Goal: Information Seeking & Learning: Learn about a topic

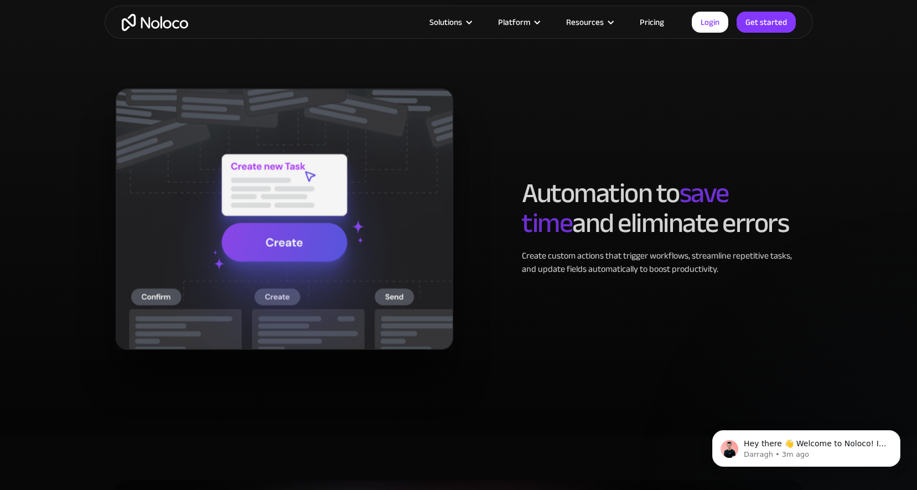
scroll to position [2161, 0]
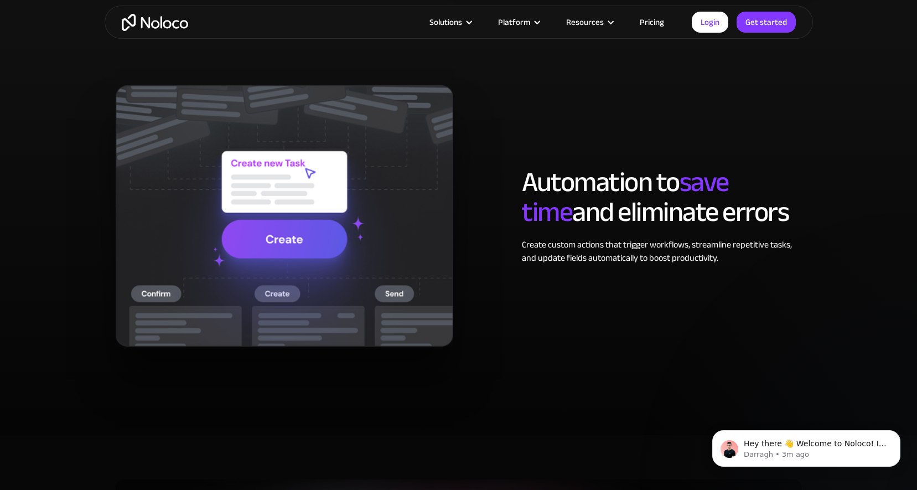
click at [651, 23] on link "Pricing" at bounding box center [652, 22] width 52 height 14
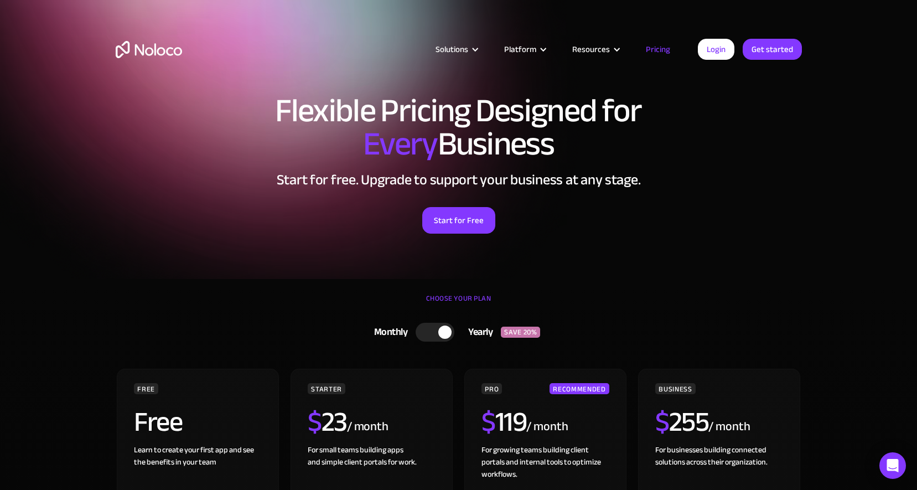
click at [439, 153] on h1 "Flexible Pricing Designed for Every Business" at bounding box center [459, 127] width 686 height 66
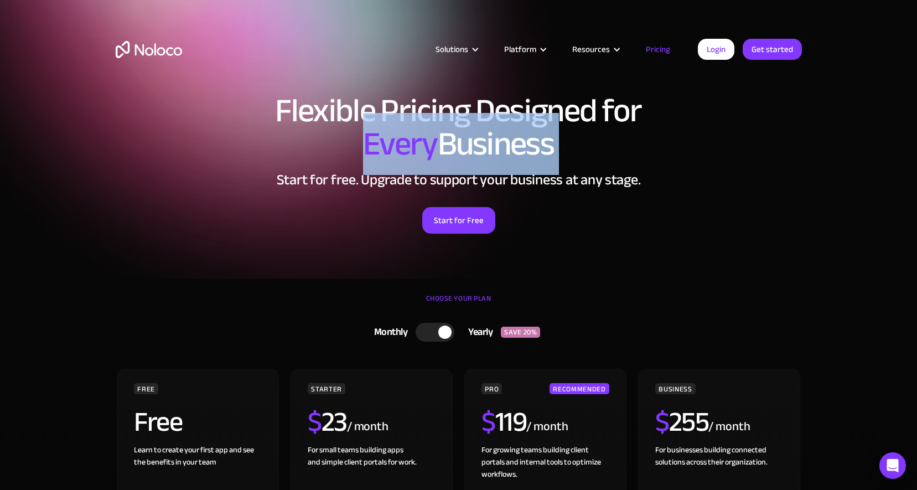
click at [439, 153] on h1 "Flexible Pricing Designed for Every Business" at bounding box center [459, 127] width 686 height 66
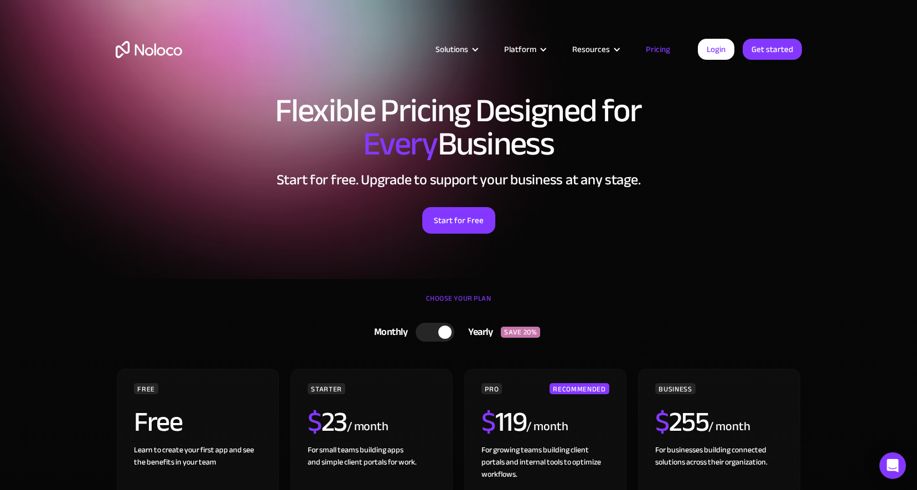
click at [508, 111] on h1 "Flexible Pricing Designed for Every Business" at bounding box center [459, 127] width 686 height 66
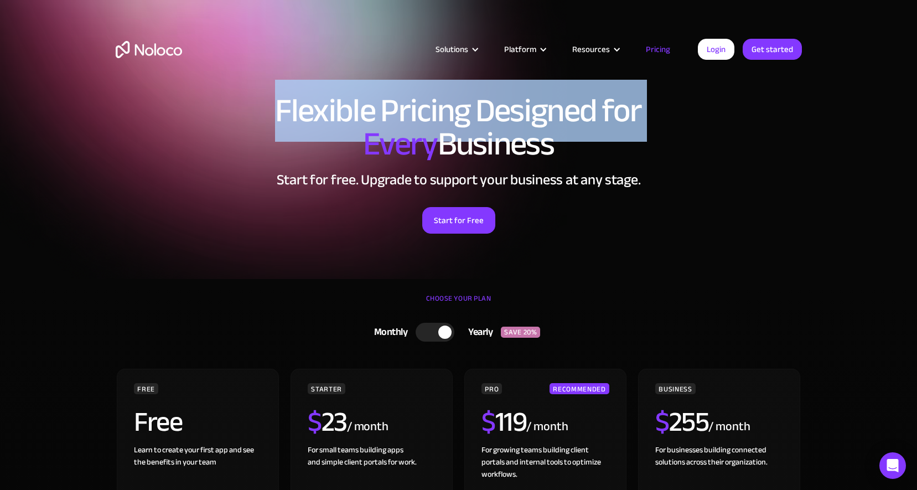
click at [508, 111] on h1 "Flexible Pricing Designed for Every Business" at bounding box center [459, 127] width 686 height 66
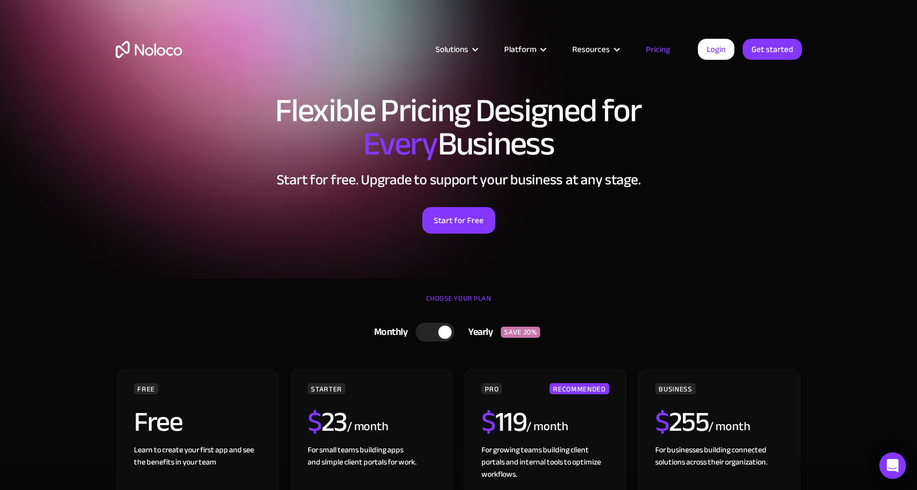
click at [485, 113] on h1 "Flexible Pricing Designed for Every Business" at bounding box center [459, 127] width 686 height 66
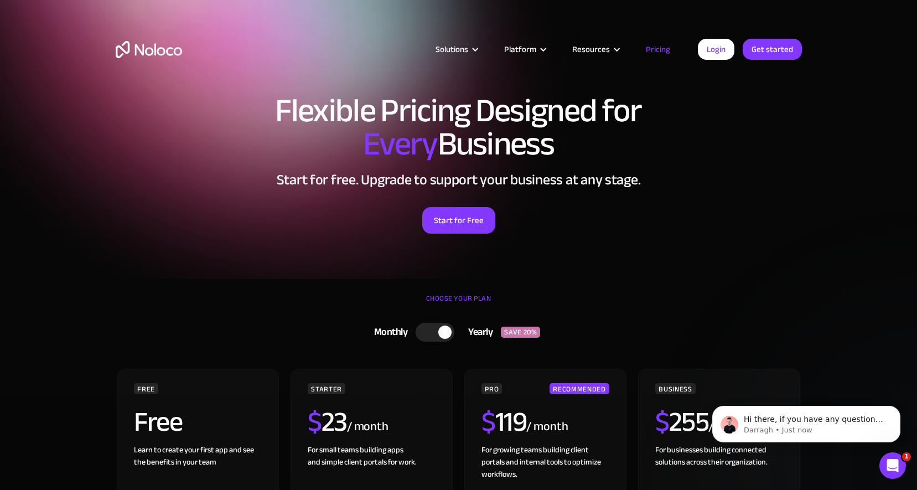
click at [449, 136] on h1 "Flexible Pricing Designed for Every Business" at bounding box center [459, 127] width 686 height 66
click at [568, 164] on div "Flexible Pricing Designed for Every Business Start for free. Upgrade to support…" at bounding box center [459, 175] width 708 height 184
click at [902, 410] on button "Dismiss notification" at bounding box center [897, 409] width 14 height 14
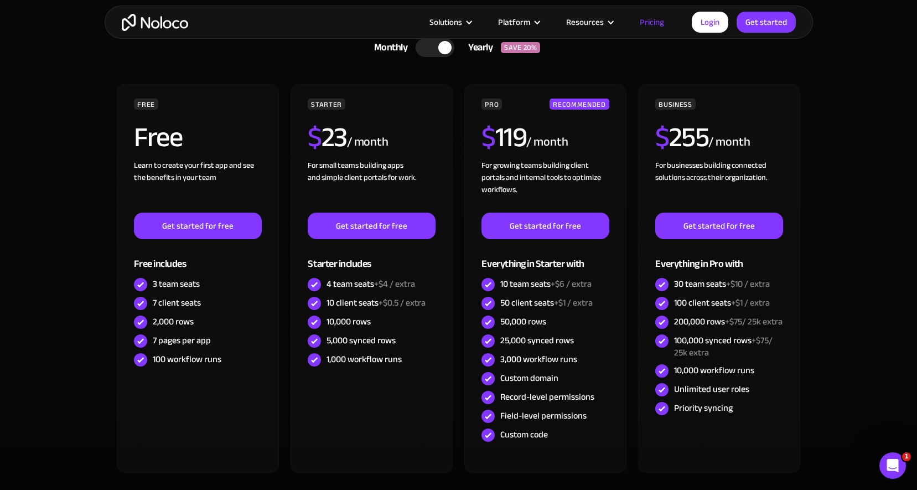
scroll to position [288, 0]
